Goal: Task Accomplishment & Management: Use online tool/utility

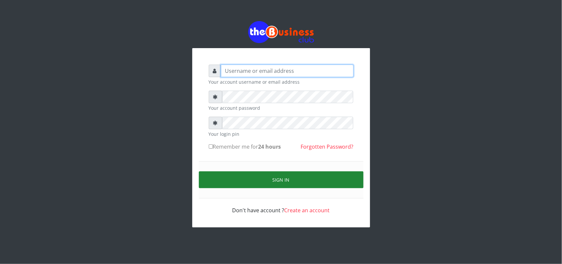
type input "uwa"
click at [282, 181] on button "Sign in" at bounding box center [281, 179] width 165 height 17
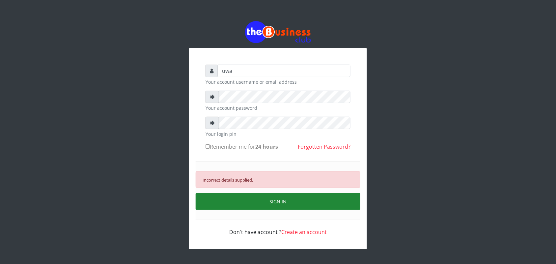
click at [275, 200] on button "SIGN IN" at bounding box center [278, 201] width 165 height 17
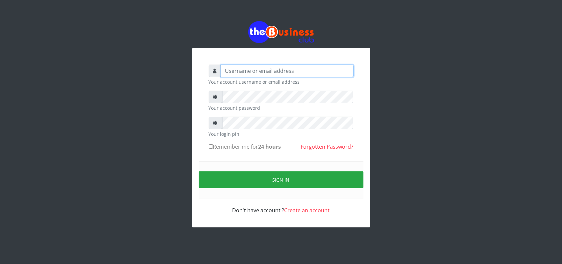
type input "uwa"
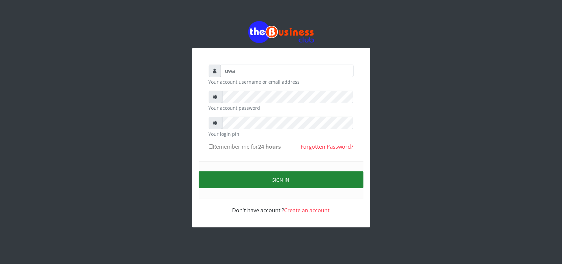
click at [282, 178] on button "Sign in" at bounding box center [281, 179] width 165 height 17
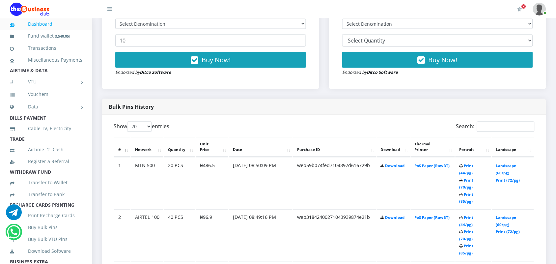
scroll to position [263, 0]
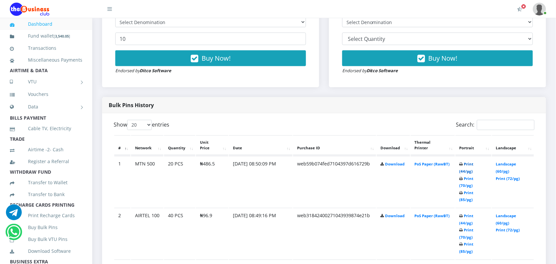
click at [464, 164] on link "Print (44/pg)" at bounding box center [466, 168] width 14 height 12
click at [463, 213] on link "Print (44/pg)" at bounding box center [466, 219] width 14 height 12
